Goal: Navigation & Orientation: Find specific page/section

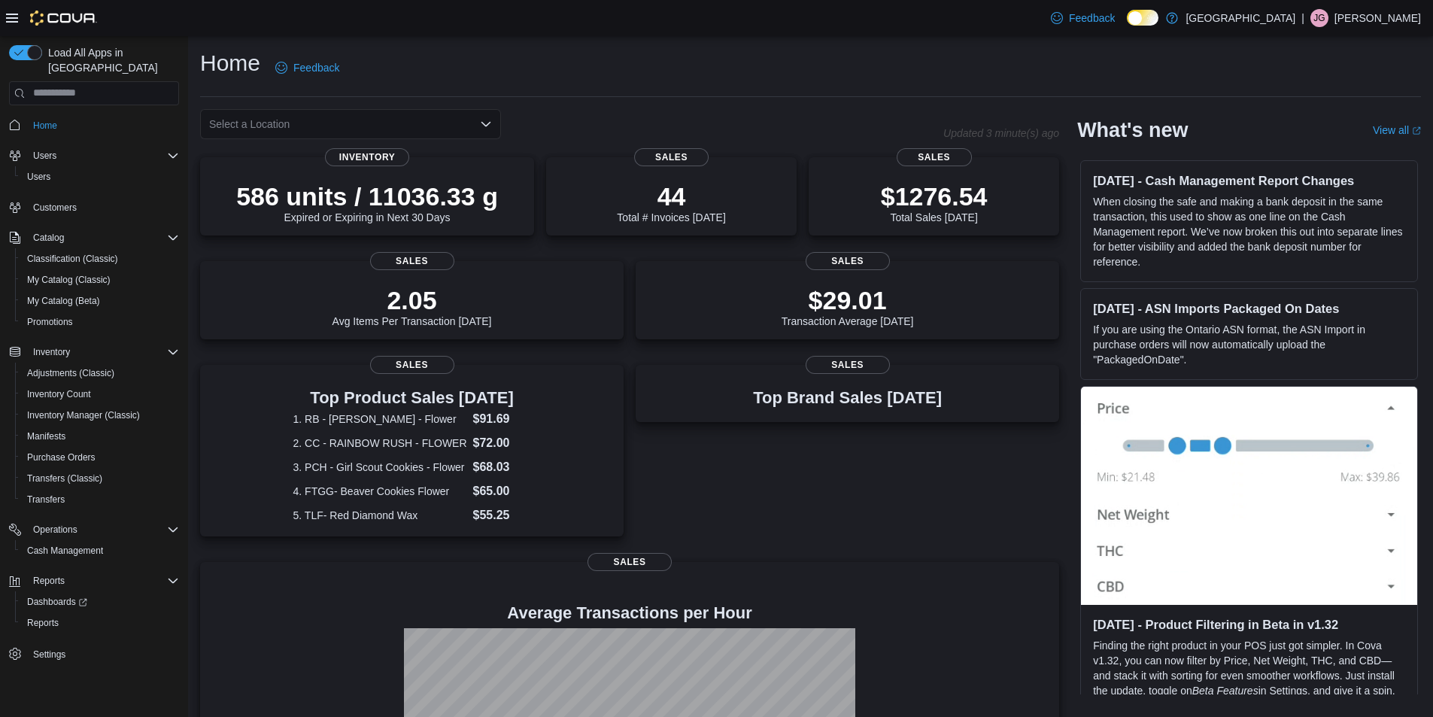
click at [766, 89] on div "Home Feedback" at bounding box center [810, 72] width 1221 height 49
click at [485, 120] on icon "Open list of options" at bounding box center [486, 124] width 12 height 12
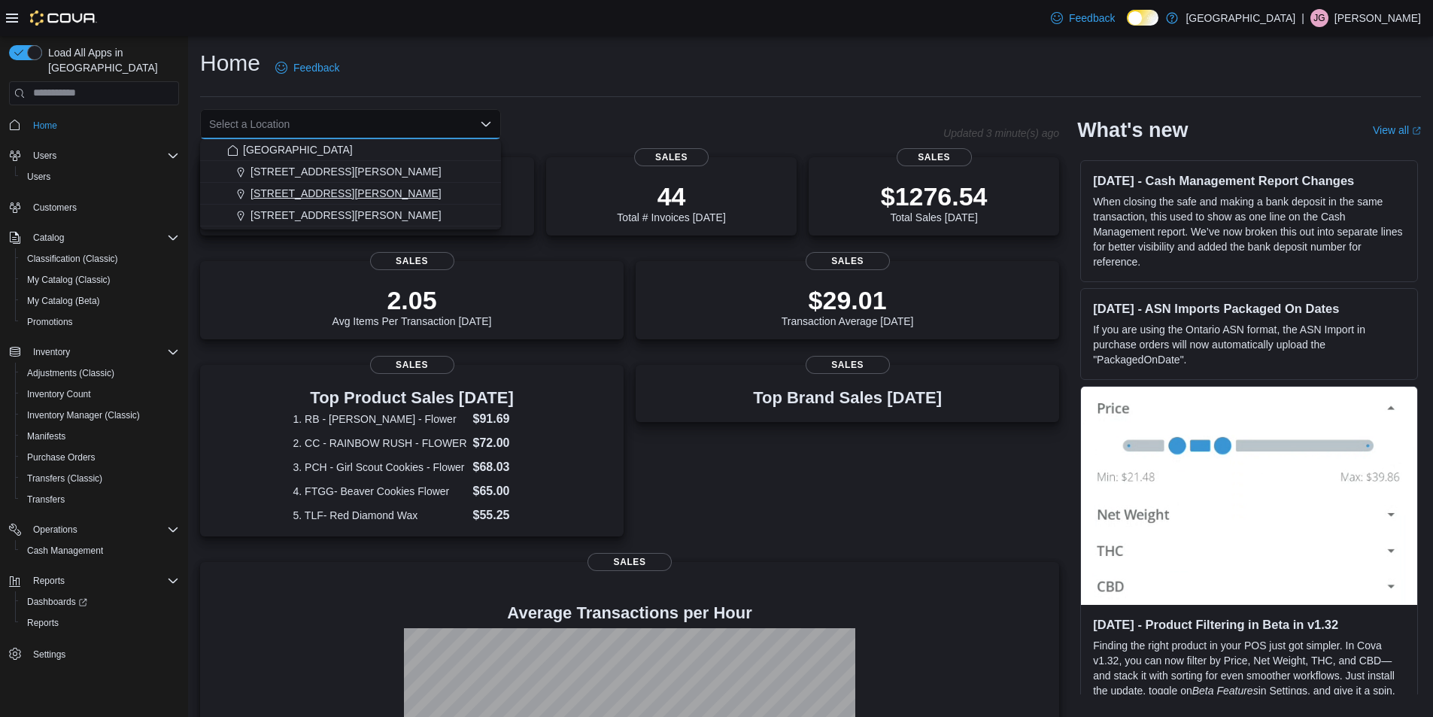
click at [284, 191] on span "[STREET_ADDRESS][PERSON_NAME]" at bounding box center [345, 193] width 191 height 15
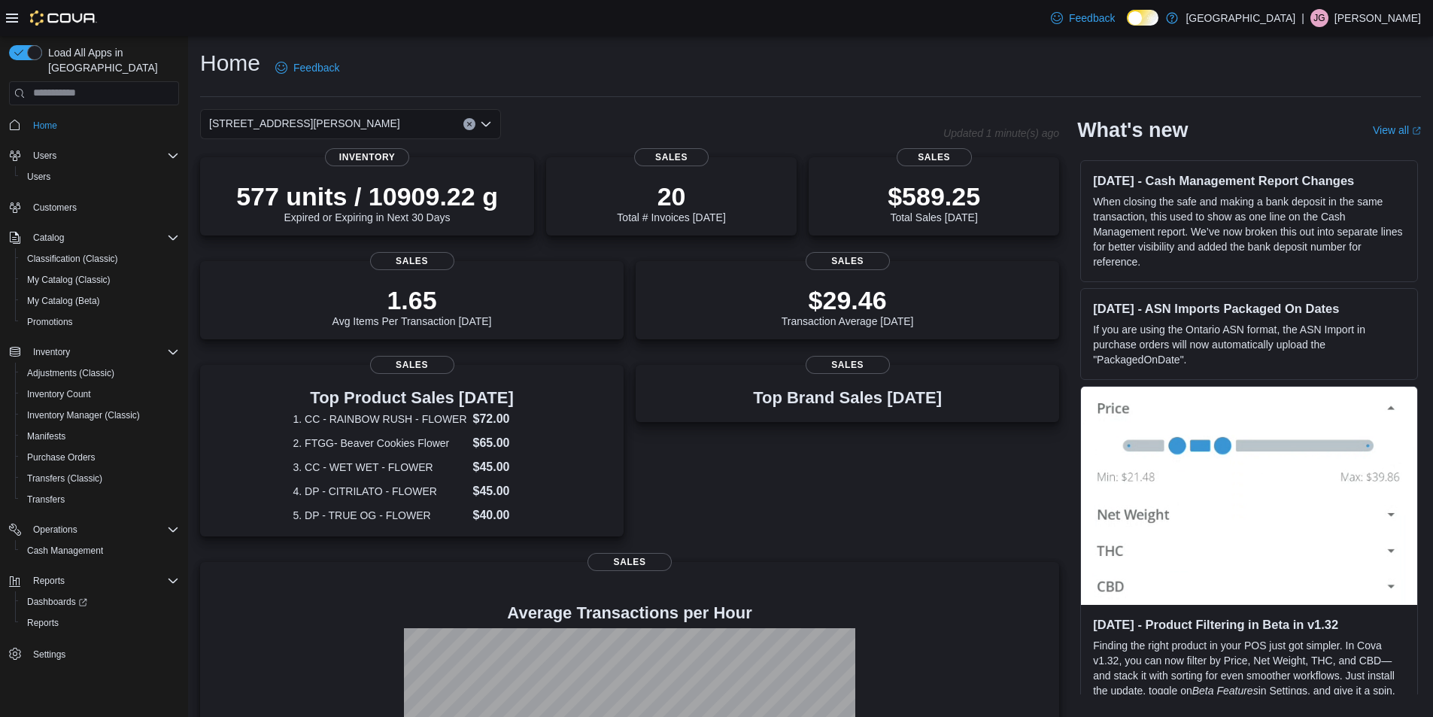
click at [469, 127] on button "Clear input" at bounding box center [469, 124] width 12 height 12
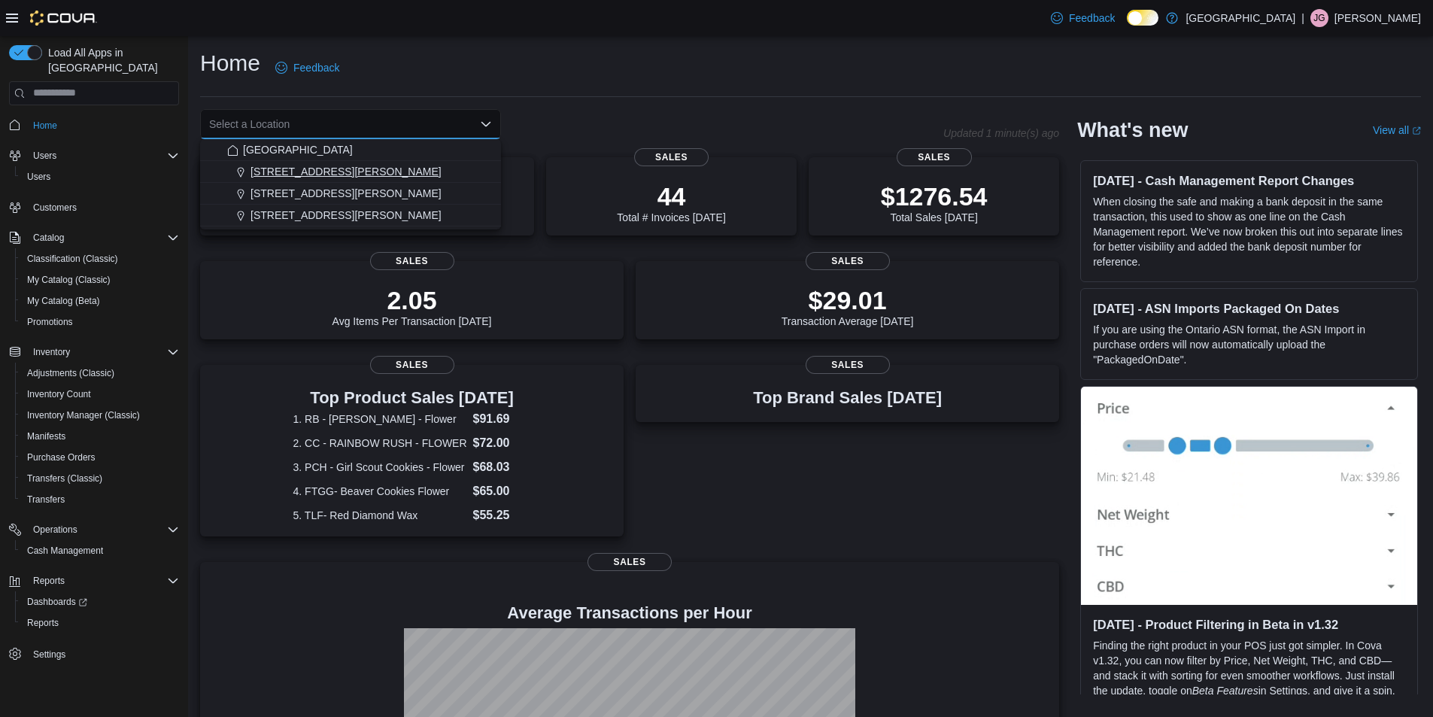
click at [332, 169] on span "[STREET_ADDRESS][PERSON_NAME]" at bounding box center [345, 171] width 191 height 15
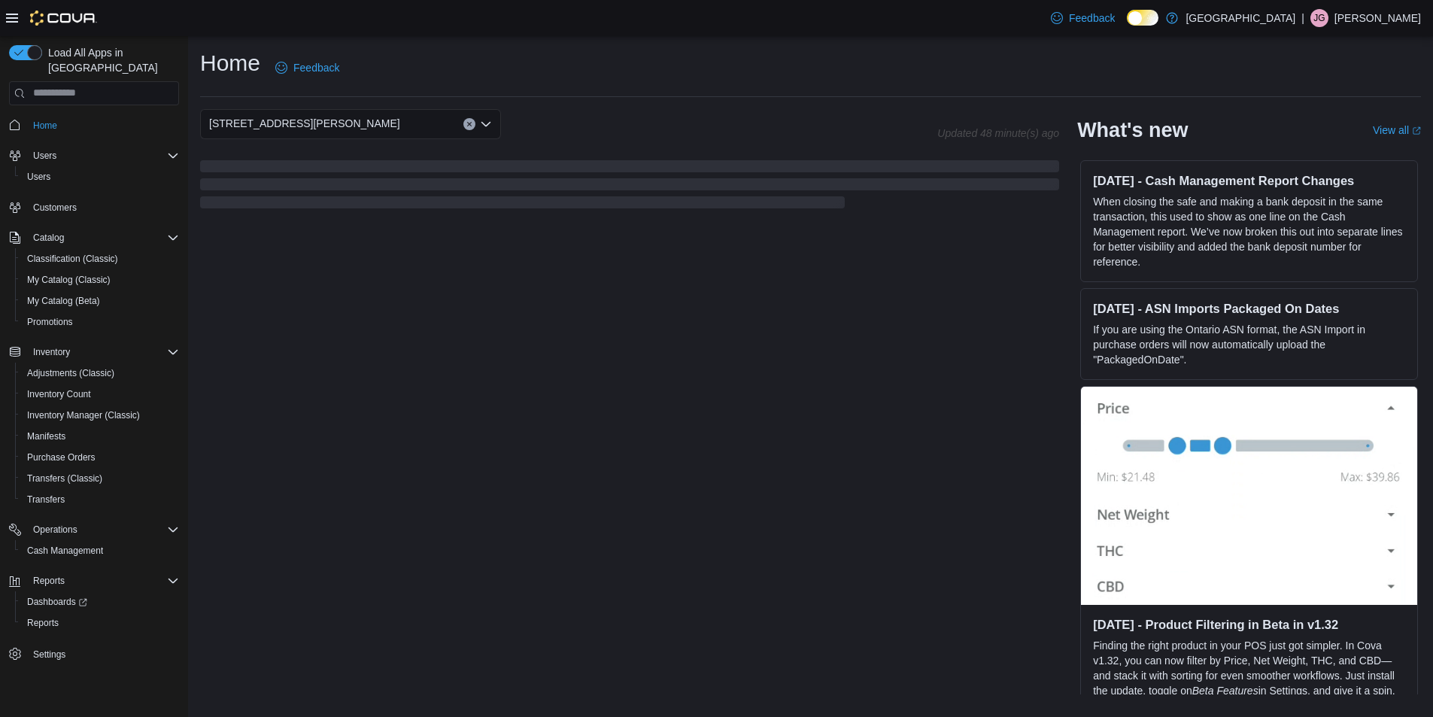
click at [595, 101] on div "Home Feedback [STREET_ADDRESS][PERSON_NAME] Updated 48 minute(s) ago What's new…" at bounding box center [810, 371] width 1245 height 671
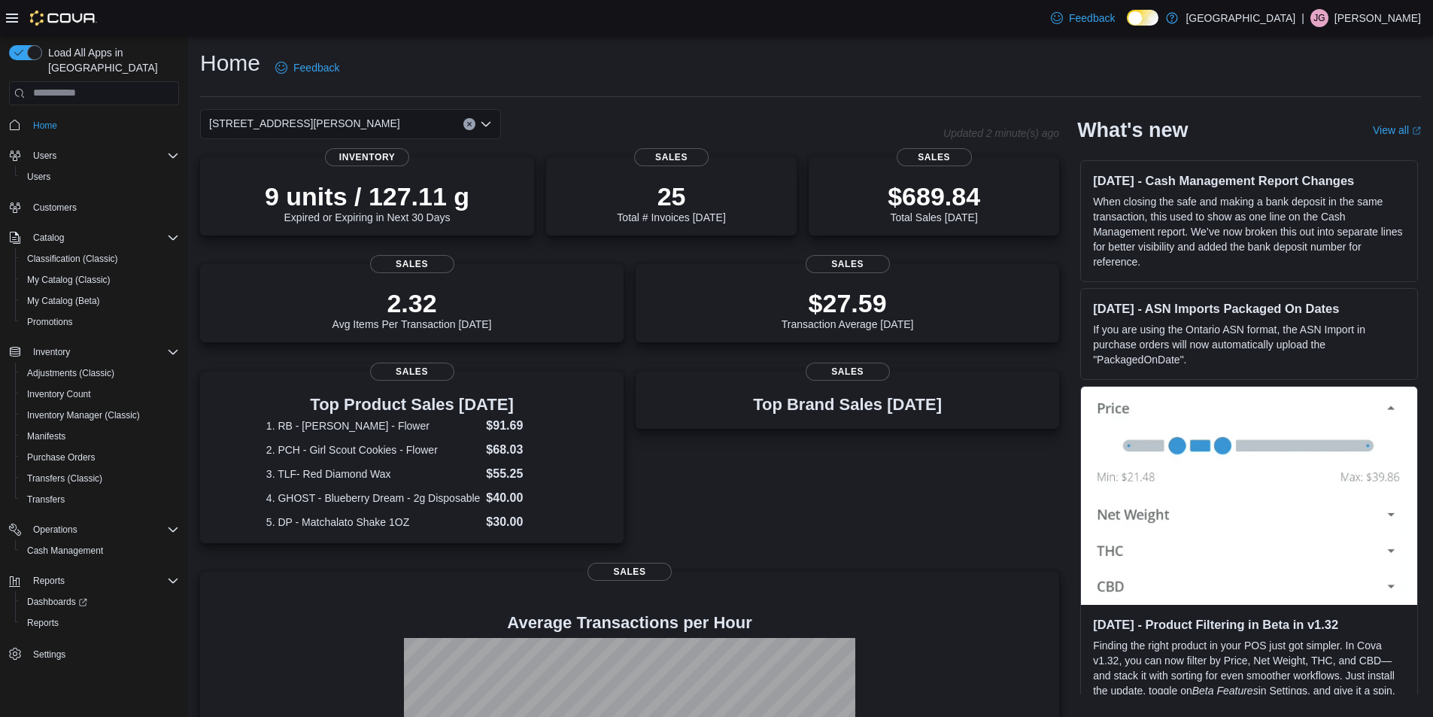
click at [438, 123] on div "[STREET_ADDRESS][PERSON_NAME]" at bounding box center [350, 124] width 301 height 30
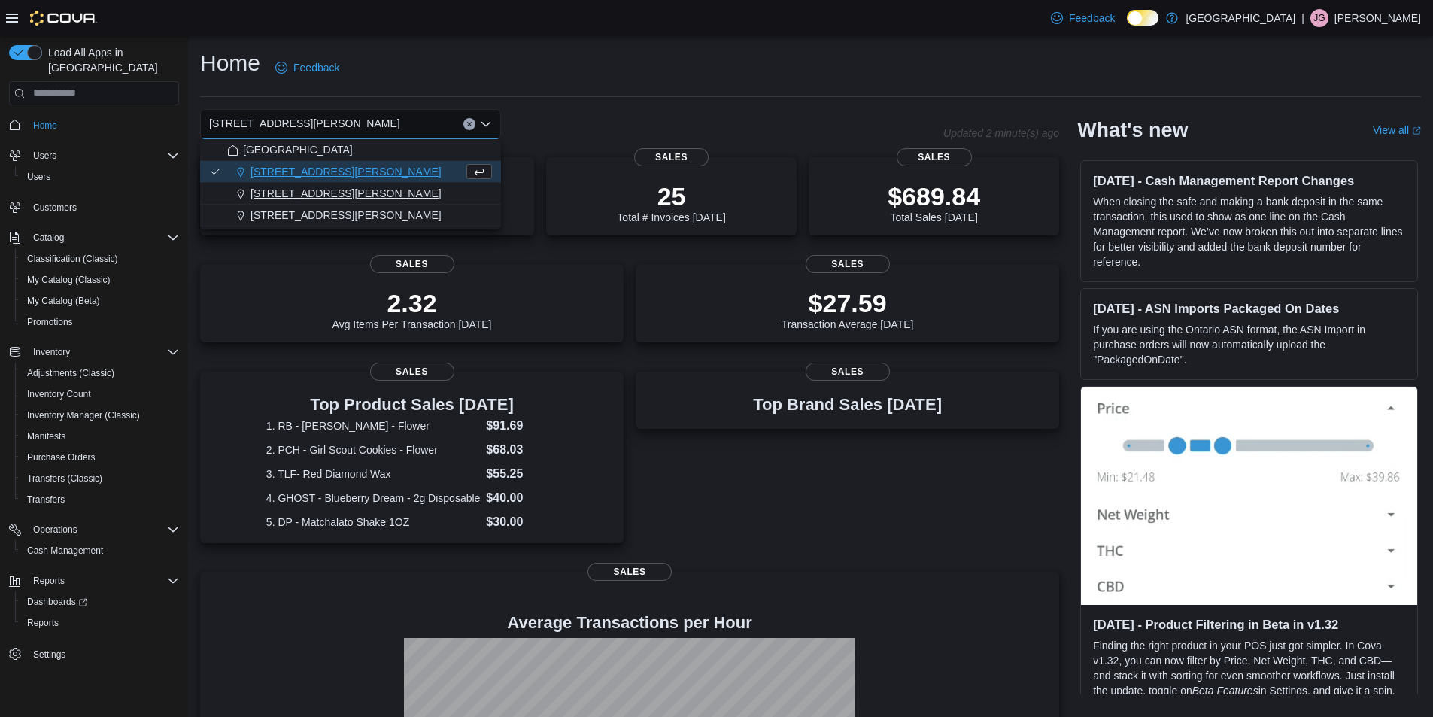
click at [376, 190] on div "[STREET_ADDRESS][PERSON_NAME]" at bounding box center [359, 193] width 265 height 15
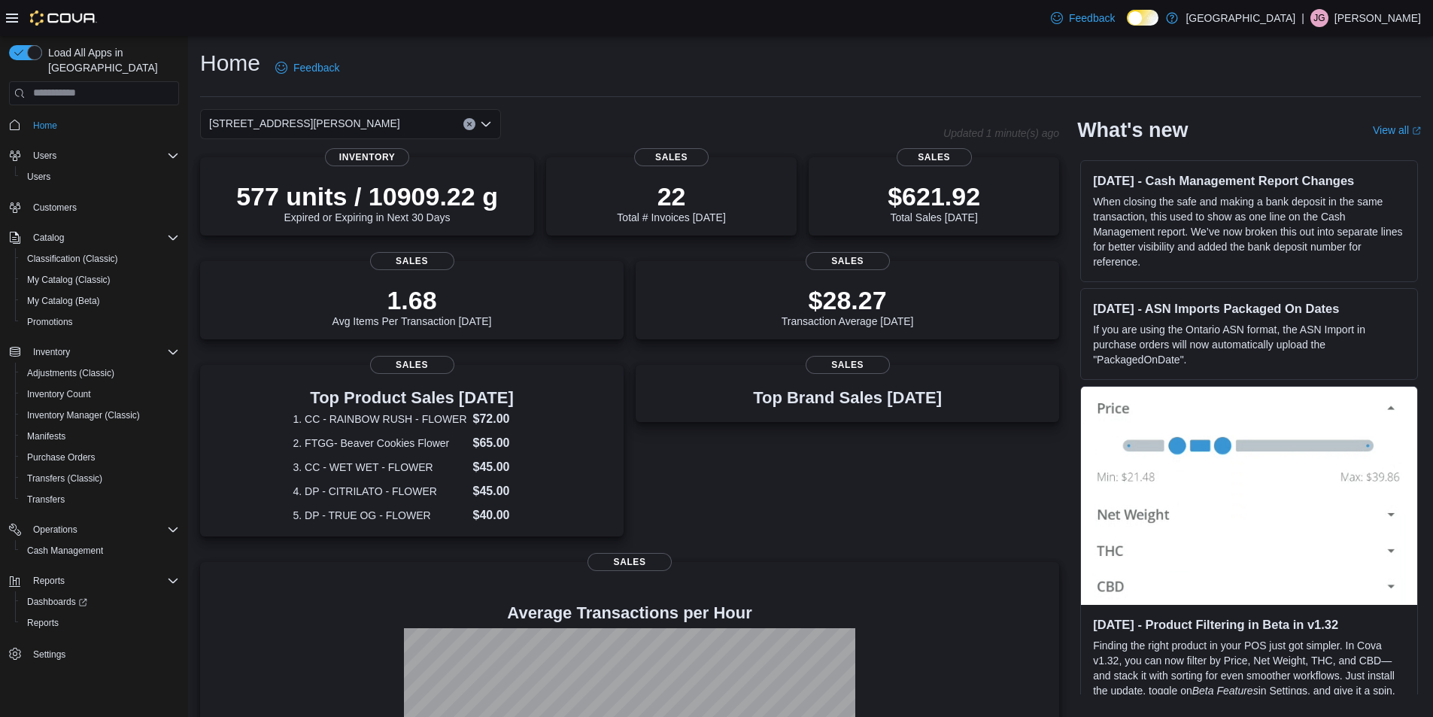
click at [393, 120] on div "[STREET_ADDRESS][PERSON_NAME] Selected. [STREET_ADDRESS][PERSON_NAME]. Press Ba…" at bounding box center [350, 124] width 301 height 30
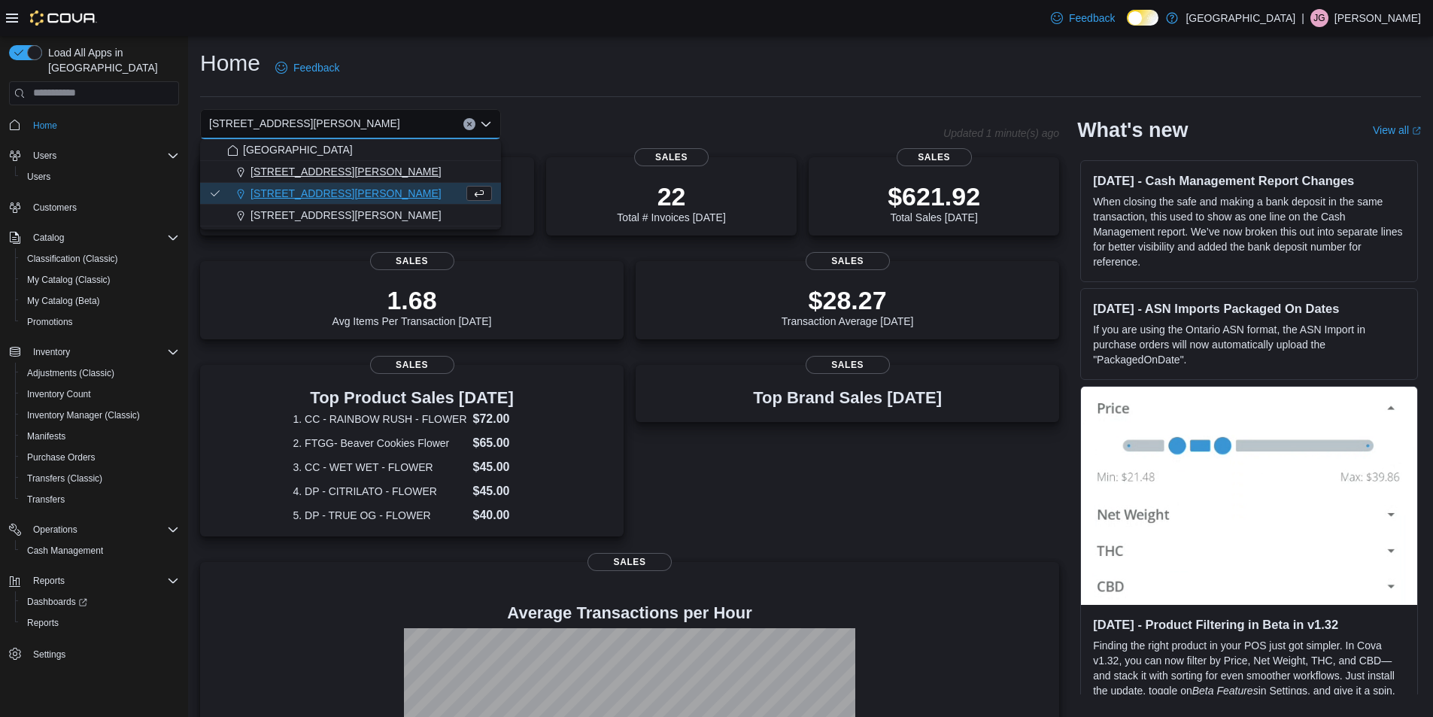
click at [341, 177] on div "[STREET_ADDRESS][PERSON_NAME]" at bounding box center [359, 171] width 265 height 15
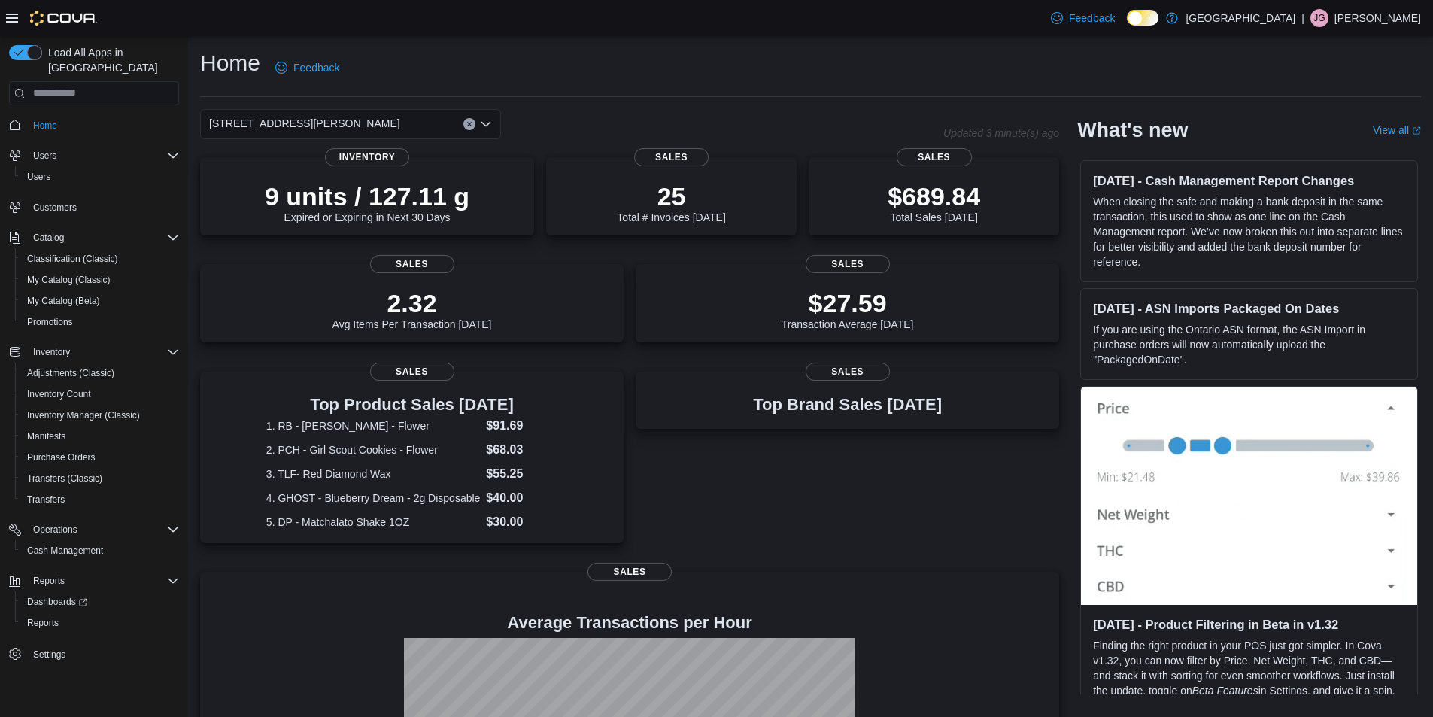
click at [391, 121] on div "[STREET_ADDRESS][PERSON_NAME] Selected. [STREET_ADDRESS][PERSON_NAME]. Press Ba…" at bounding box center [350, 124] width 301 height 30
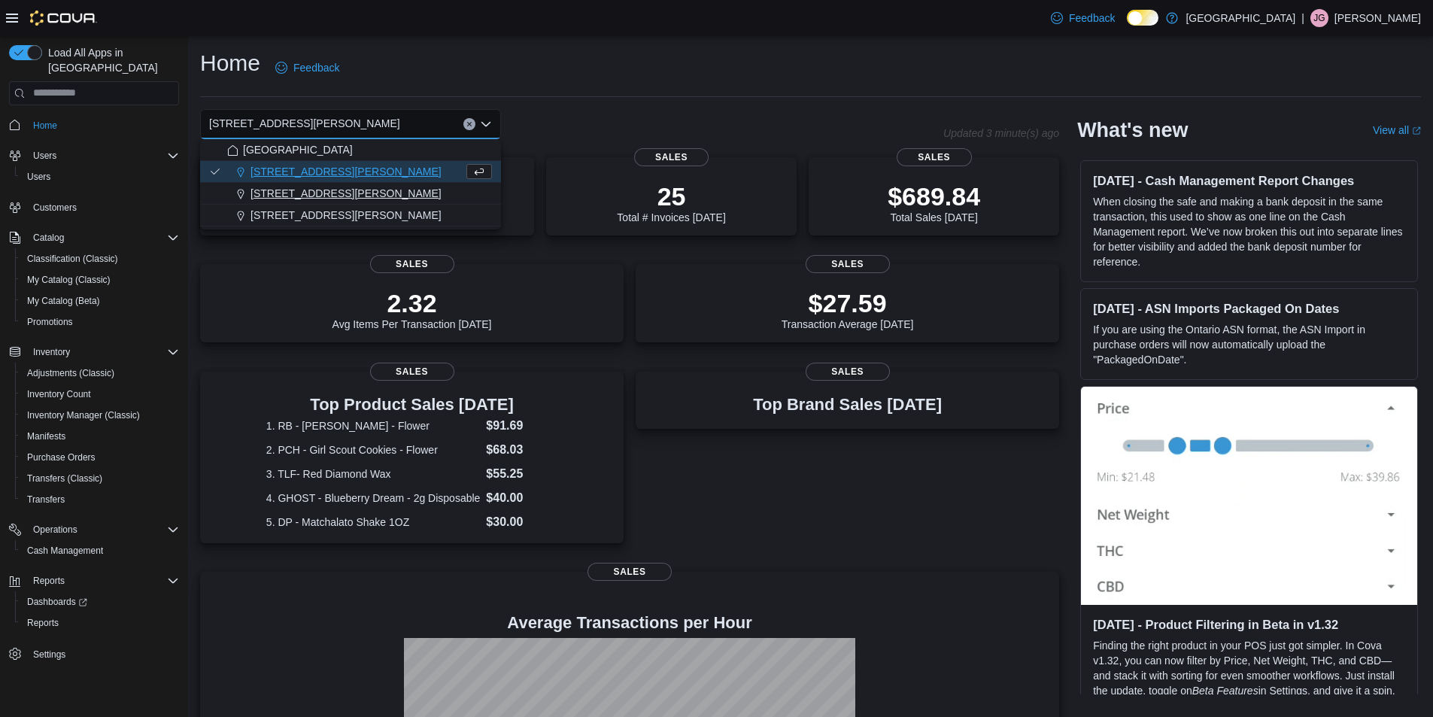
click at [372, 187] on div "[STREET_ADDRESS][PERSON_NAME]" at bounding box center [359, 193] width 265 height 15
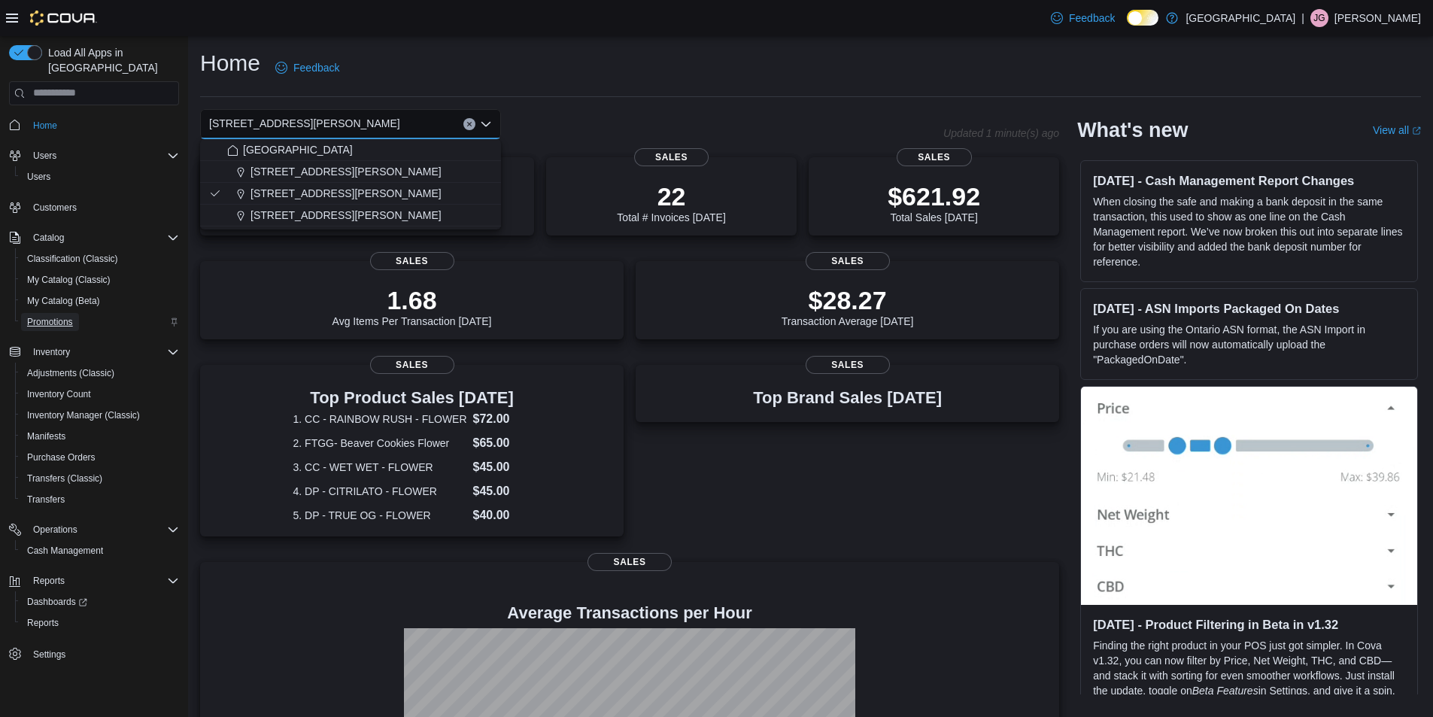
click at [52, 316] on span "Promotions" at bounding box center [50, 322] width 46 height 12
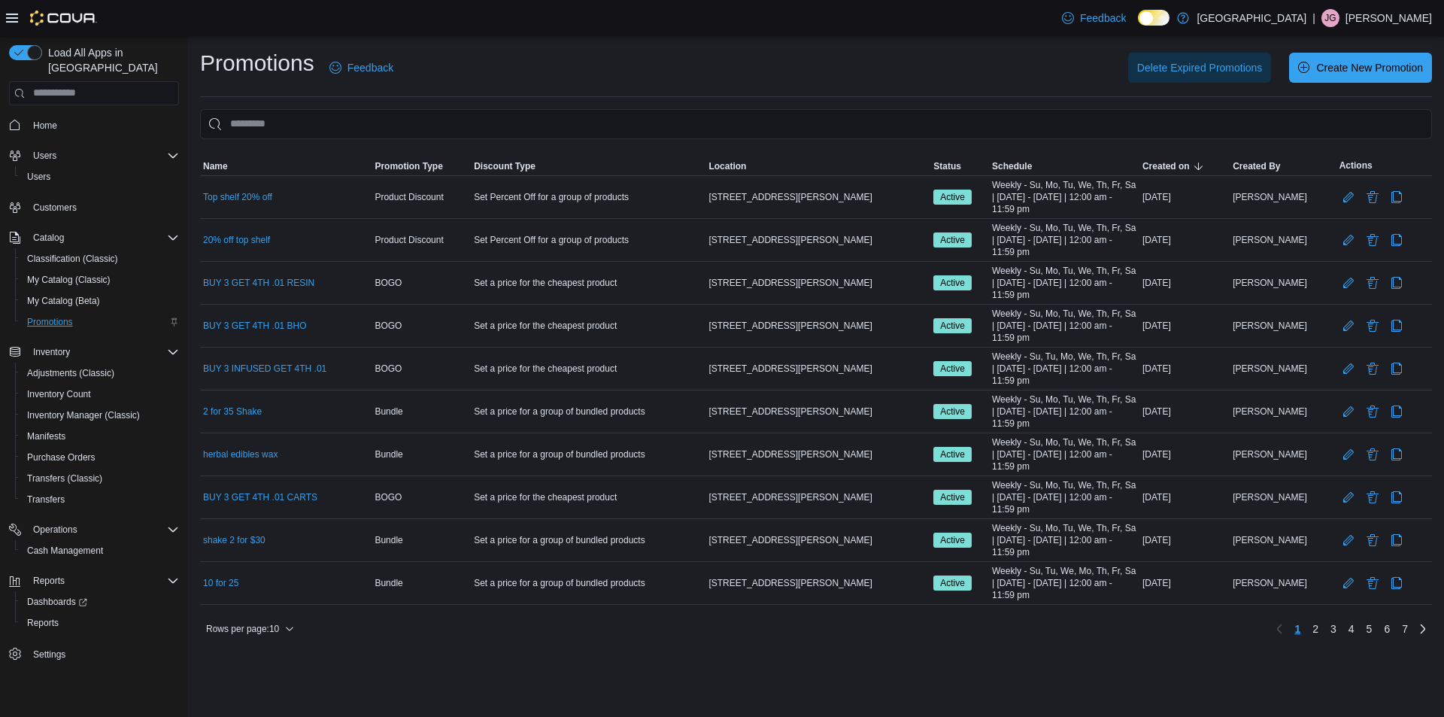
click at [63, 116] on span "Home" at bounding box center [103, 125] width 152 height 19
